Goal: Check status: Check status

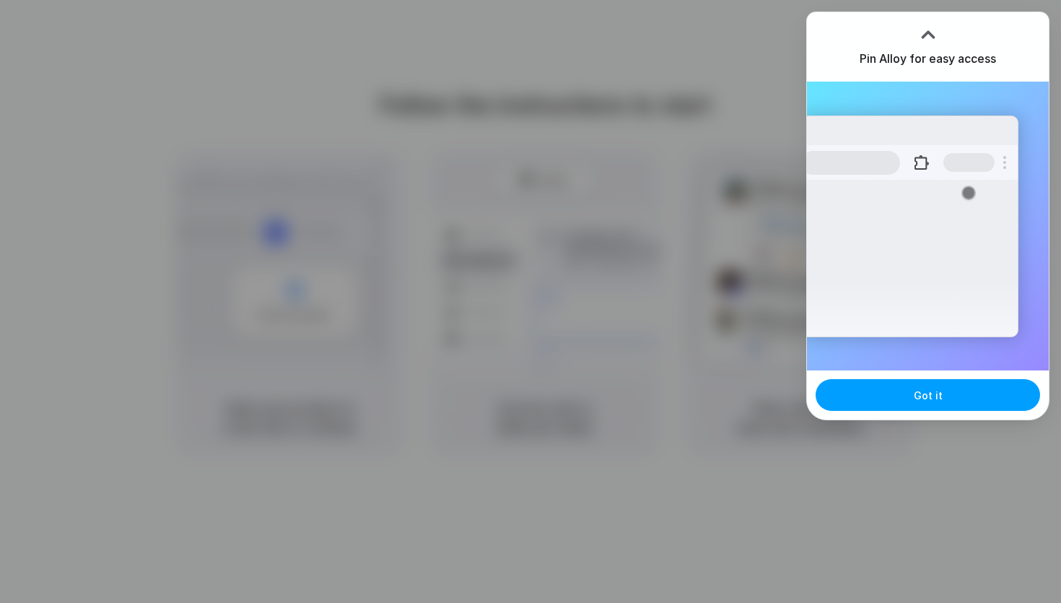
click at [930, 401] on span "Got it" at bounding box center [928, 395] width 29 height 15
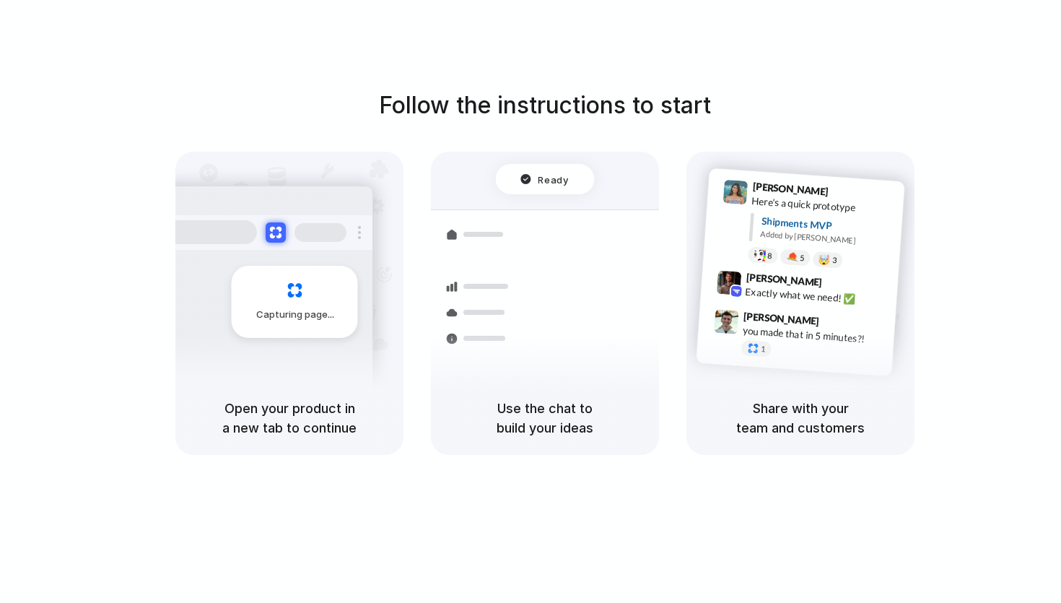
click at [524, 324] on div "Container from [GEOGRAPHIC_DATA] 40ft • ETA [DATE] • In transit Express deliver…" at bounding box center [597, 311] width 153 height 202
click at [829, 316] on span "9:47 AM" at bounding box center [839, 323] width 30 height 17
